Goal: Navigation & Orientation: Find specific page/section

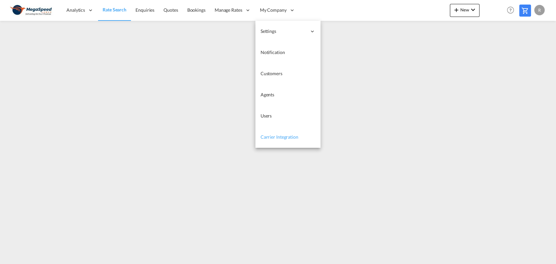
click at [270, 132] on link "Carrier Integration" at bounding box center [287, 137] width 65 height 21
